Goal: Find contact information: Obtain details needed to contact an individual or organization

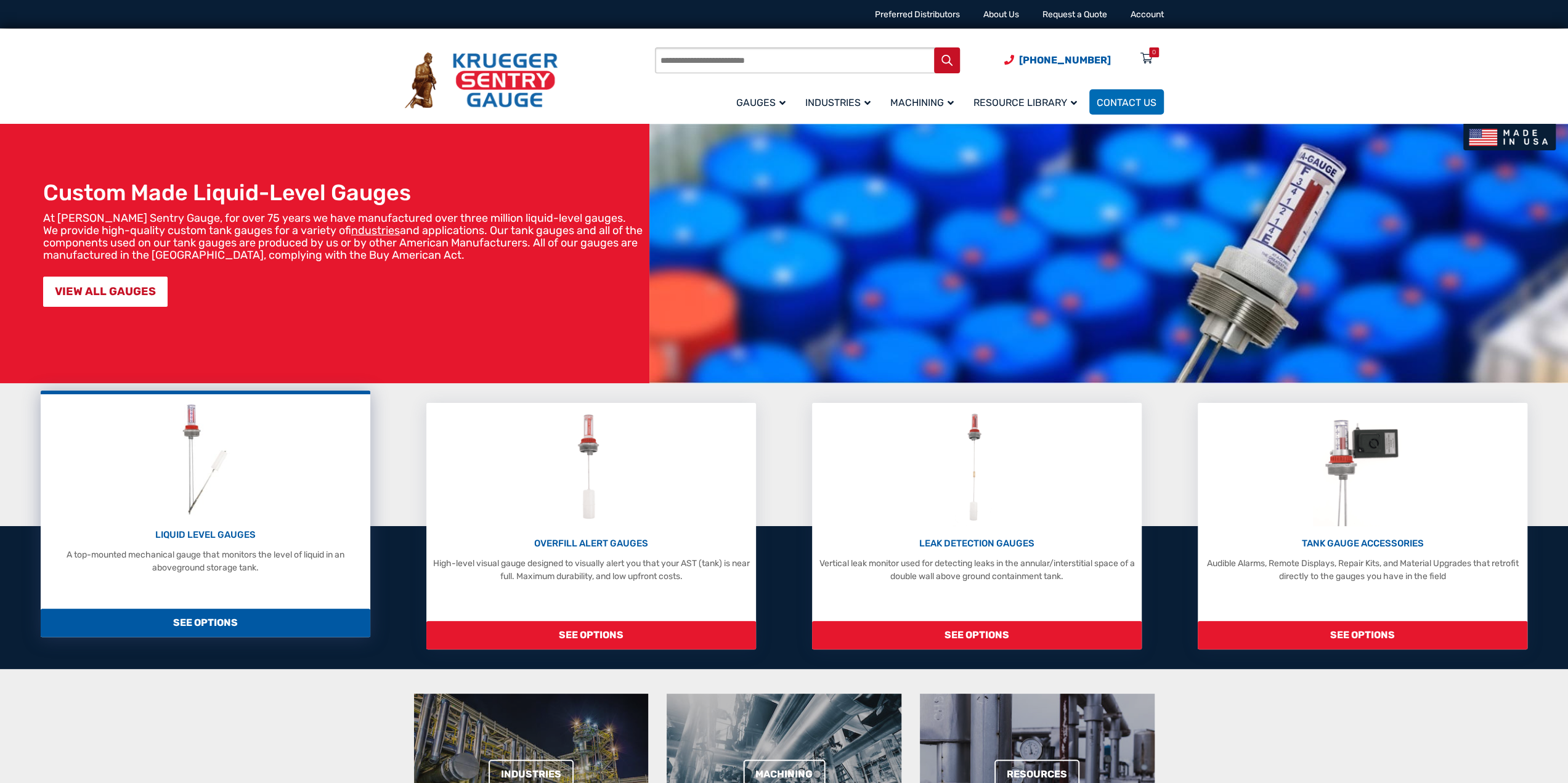
click at [222, 536] on p "LIQUID LEVEL GAUGES" at bounding box center [205, 535] width 317 height 14
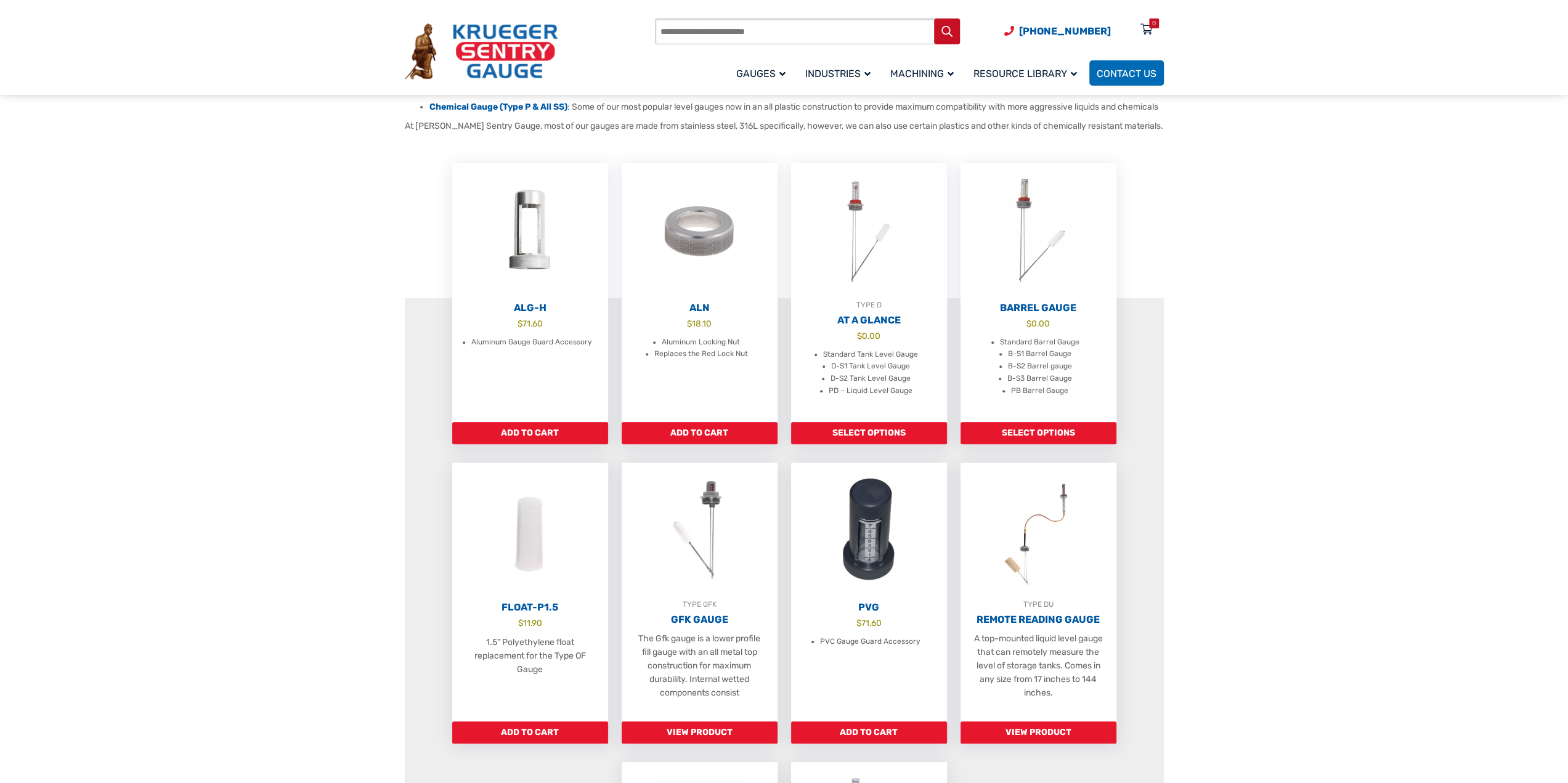
scroll to position [308, 0]
click at [1026, 660] on p "A top-mounted liquid level gauge that can remotely measure the level of storage…" at bounding box center [1038, 659] width 131 height 68
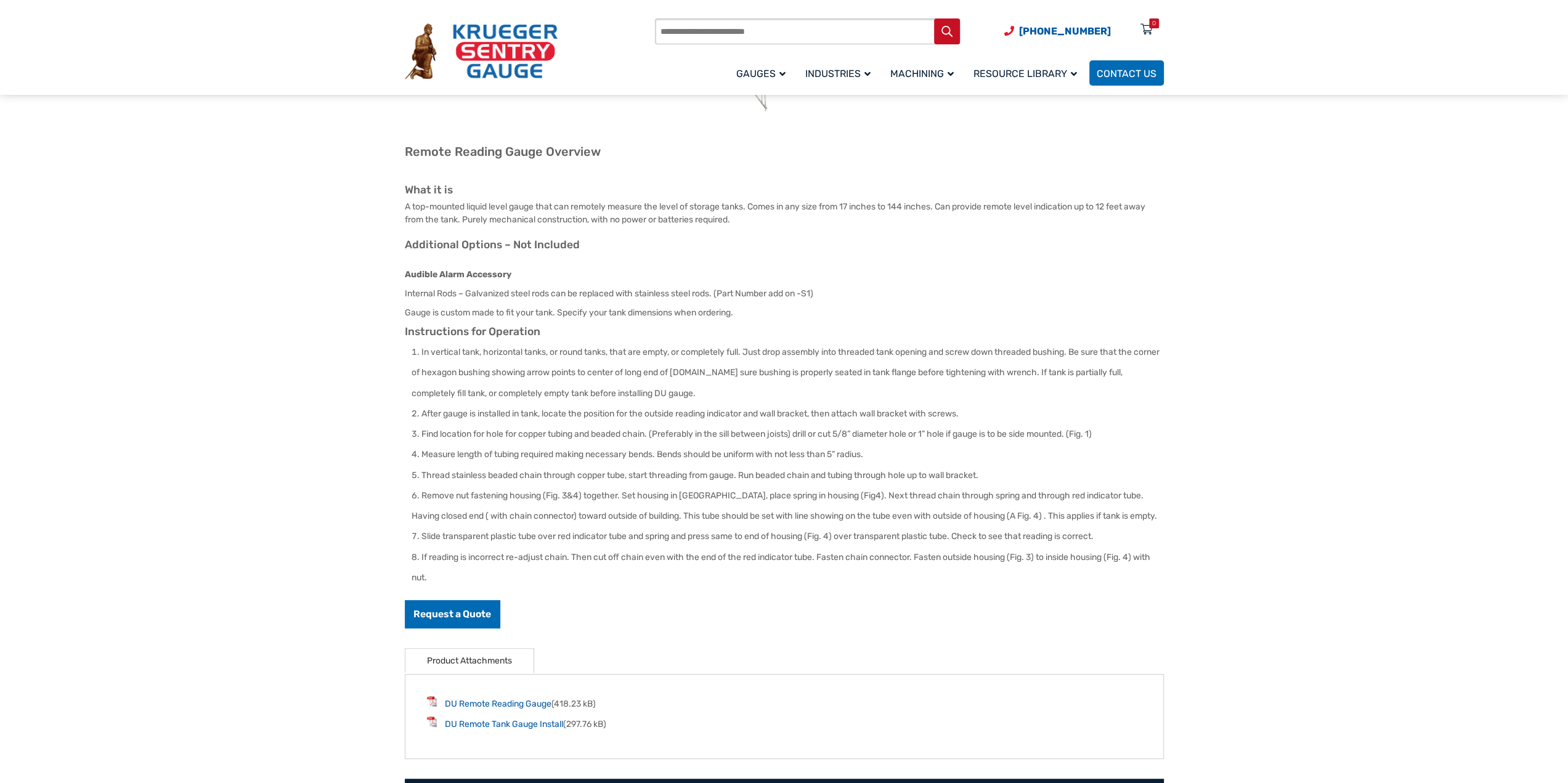
scroll to position [307, 0]
click at [524, 707] on link "DU Remote Reading Gauge" at bounding box center [499, 704] width 107 height 10
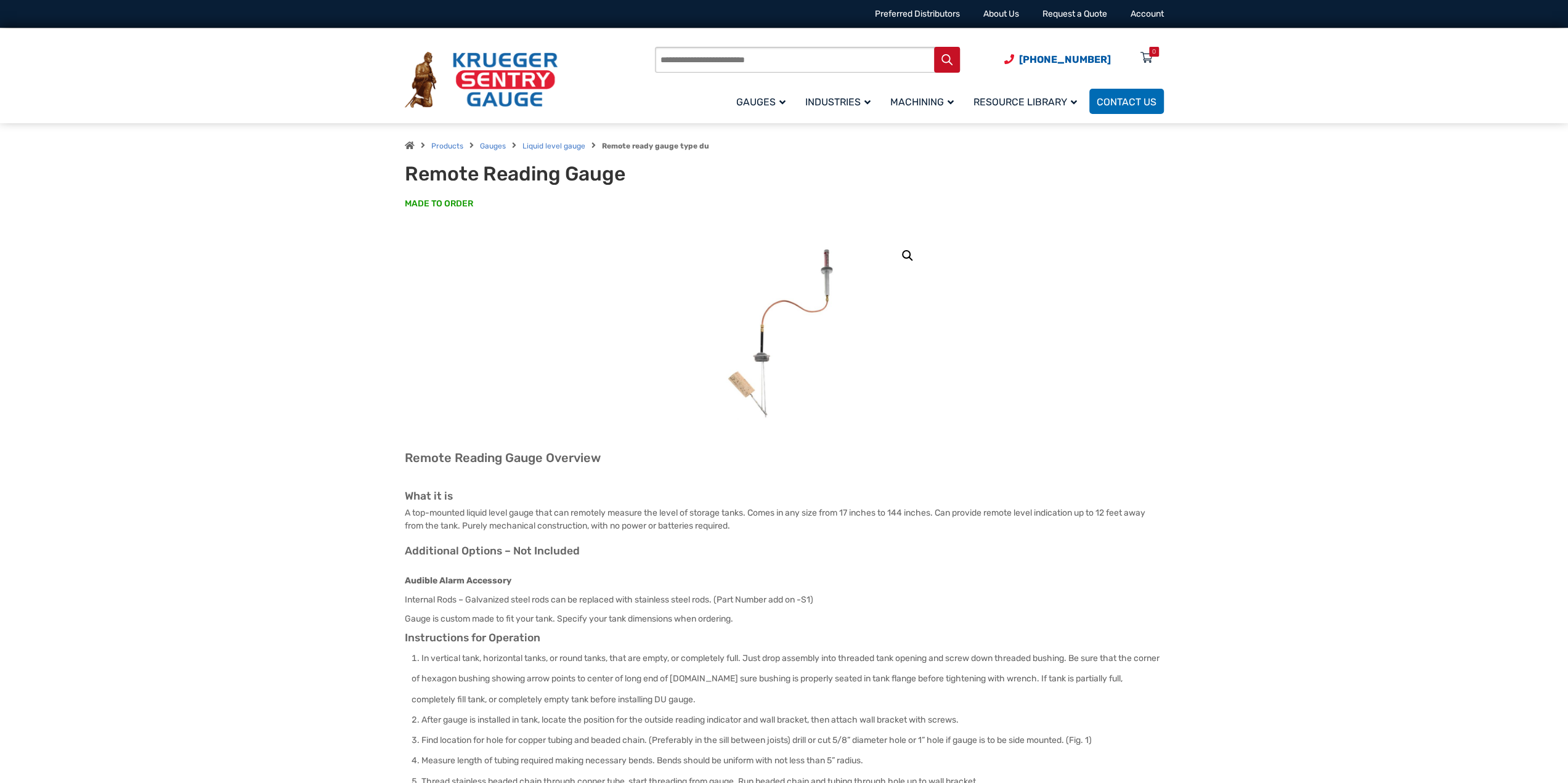
scroll to position [0, 0]
click at [1124, 108] on link "Contact Us" at bounding box center [1126, 102] width 74 height 25
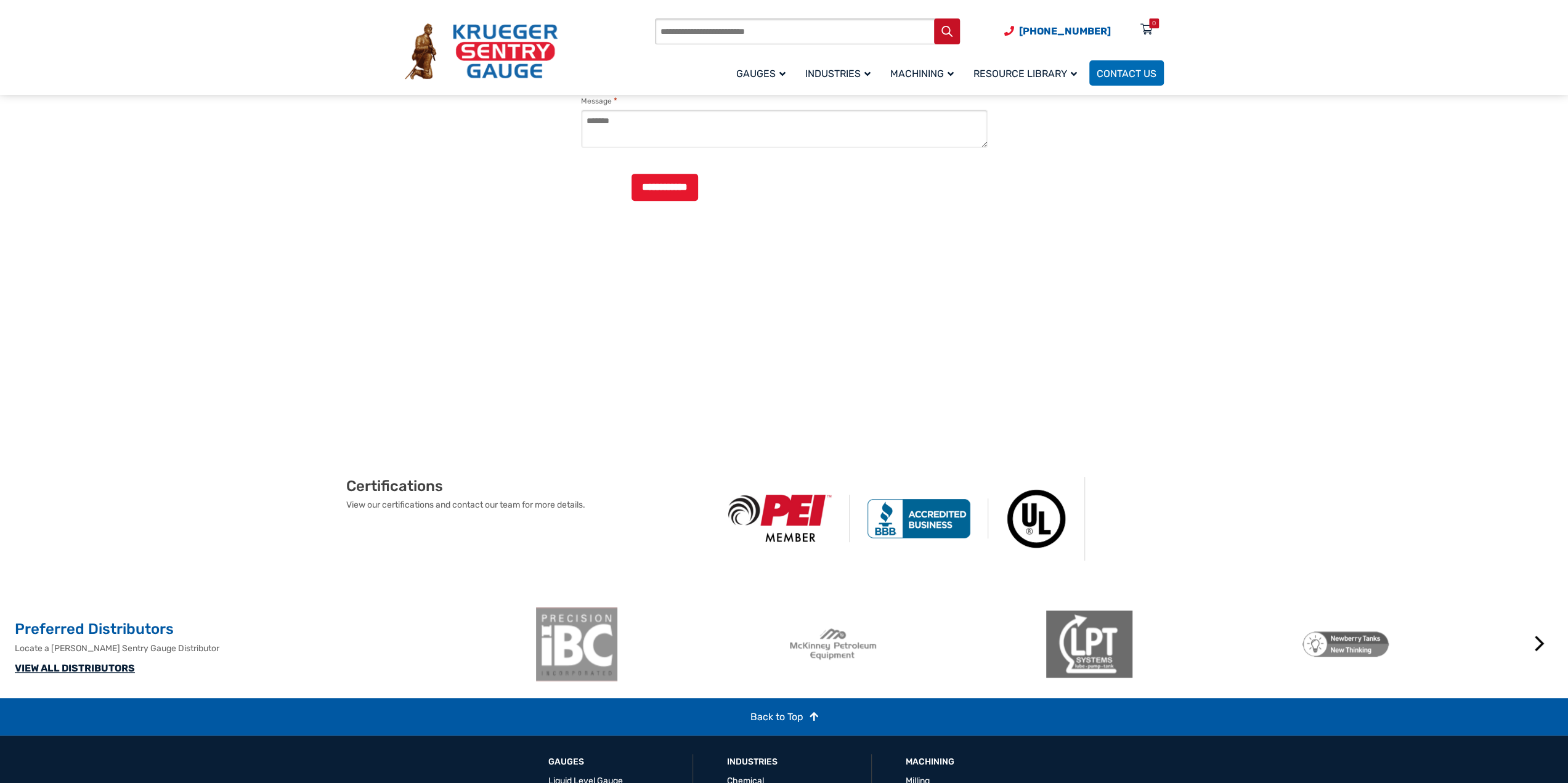
scroll to position [430, 0]
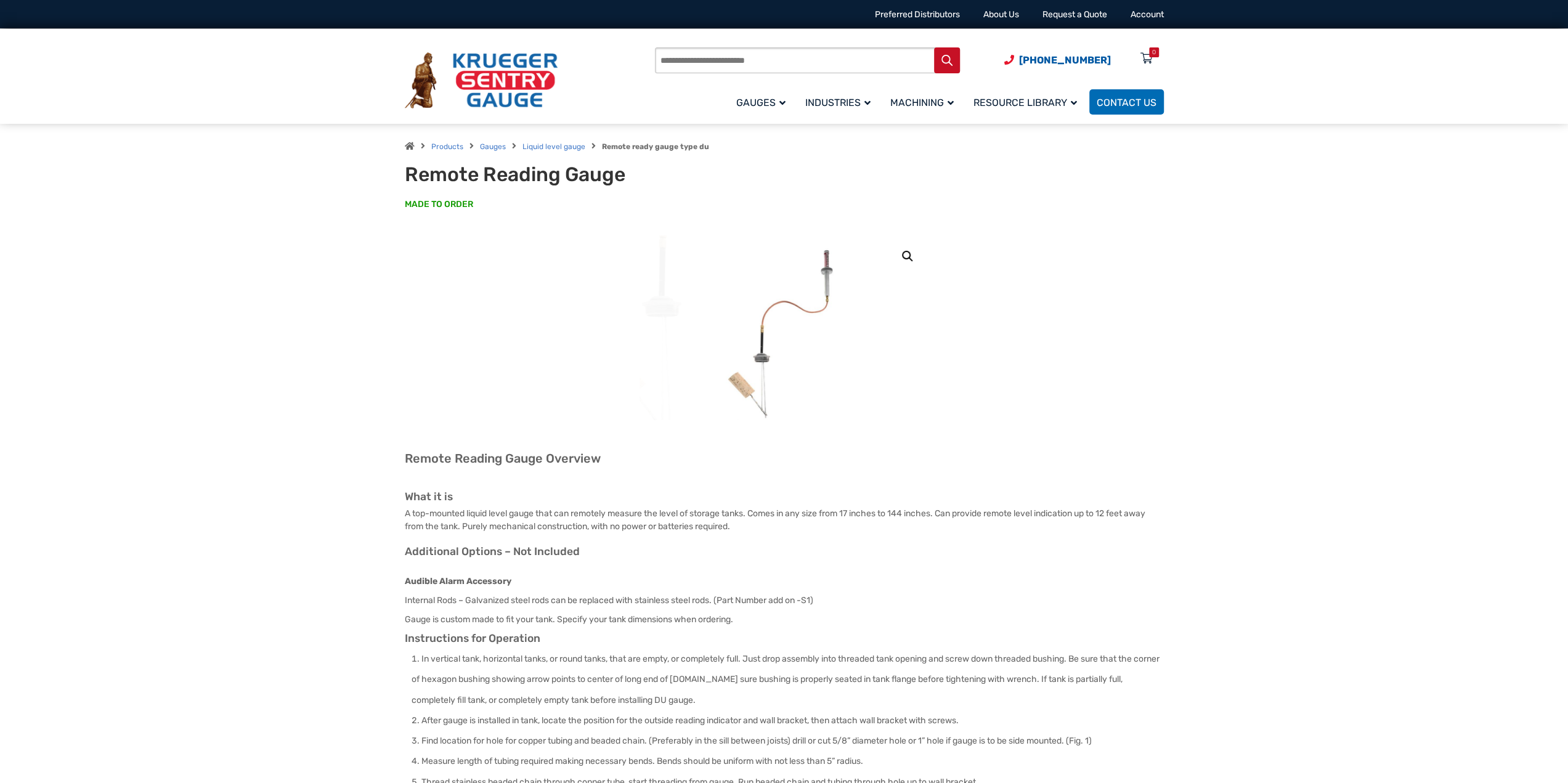
click at [960, 379] on div "🔍 Remote Reading Gauge Remote Reading Gauge Overview What it is A top-mounted l…" at bounding box center [784, 779] width 759 height 1087
click at [965, 381] on div "🔍 Remote Reading Gauge Remote Reading Gauge Overview What it is A top-mounted l…" at bounding box center [784, 779] width 759 height 1087
click at [394, 361] on div "🔍 Remote Reading Gauge Remote Reading Gauge Overview What it is A top-mounted l…" at bounding box center [784, 797] width 789 height 1124
